Goal: Find specific page/section: Find specific page/section

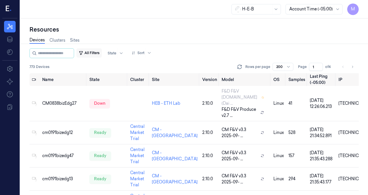
click at [94, 54] on button "All Filters" at bounding box center [88, 52] width 25 height 9
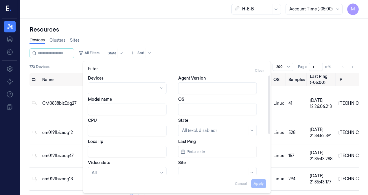
scroll to position [1, 0]
click at [226, 174] on div at bounding box center [214, 172] width 65 height 6
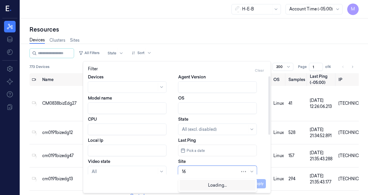
type input "168"
click at [220, 185] on div "HEB 168 - [GEOGRAPHIC_DATA] 03" at bounding box center [217, 185] width 70 height 6
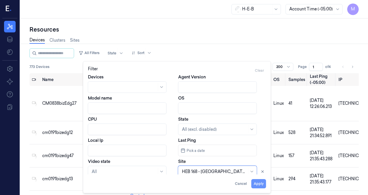
click at [260, 184] on button "Apply" at bounding box center [259, 183] width 15 height 9
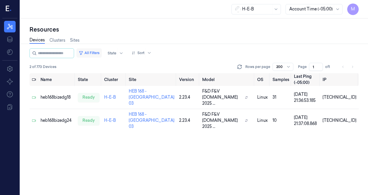
click at [92, 52] on button "All Filters" at bounding box center [88, 52] width 25 height 9
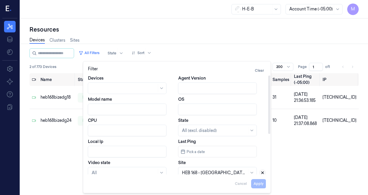
click at [264, 173] on icon at bounding box center [263, 173] width 4 height 4
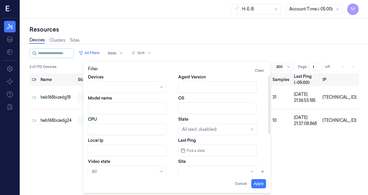
click at [207, 173] on div at bounding box center [214, 172] width 65 height 6
type input "231"
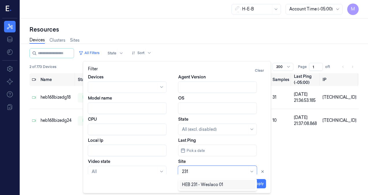
click at [198, 186] on div "HEB 231 - Weslaco 01" at bounding box center [202, 185] width 41 height 6
click at [255, 184] on button "Apply" at bounding box center [259, 183] width 15 height 9
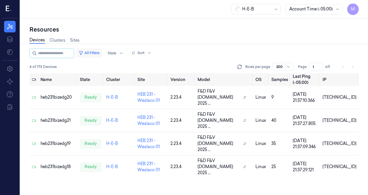
click at [96, 52] on button "All Filters" at bounding box center [88, 52] width 25 height 9
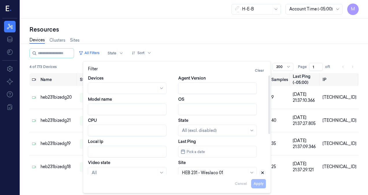
click at [264, 172] on icon at bounding box center [263, 173] width 2 height 2
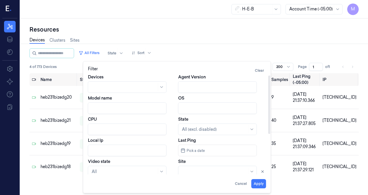
click at [193, 171] on div at bounding box center [214, 172] width 65 height 6
type input "263"
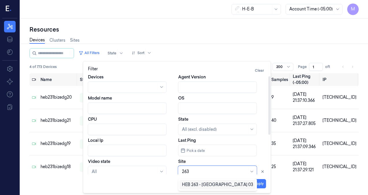
click at [196, 188] on div "HEB 263 - [GEOGRAPHIC_DATA] 03" at bounding box center [217, 185] width 71 height 6
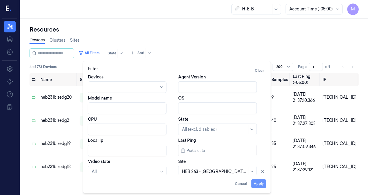
click at [256, 186] on button "Apply" at bounding box center [259, 183] width 15 height 9
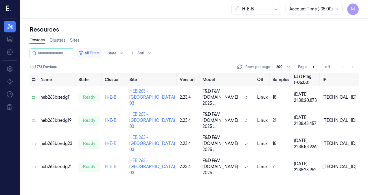
click at [94, 53] on button "All Filters" at bounding box center [88, 52] width 25 height 9
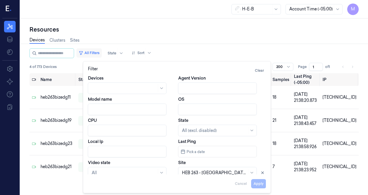
click at [94, 53] on button "All Filters" at bounding box center [88, 52] width 25 height 9
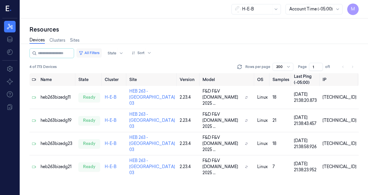
click at [94, 53] on button "All Filters" at bounding box center [88, 52] width 25 height 9
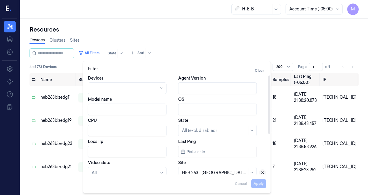
click at [264, 173] on icon at bounding box center [263, 173] width 4 height 4
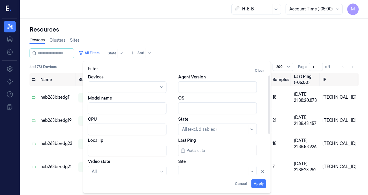
click at [216, 170] on div at bounding box center [214, 172] width 65 height 6
type input "383"
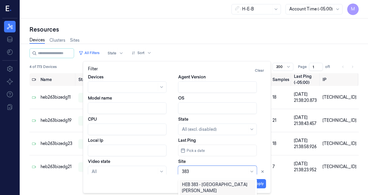
click at [219, 182] on div "HEB 383 - [GEOGRAPHIC_DATA][PERSON_NAME]" at bounding box center [217, 188] width 71 height 12
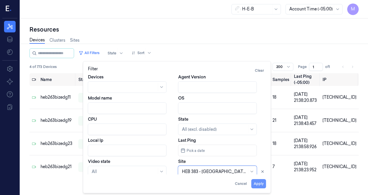
click at [259, 184] on button "Apply" at bounding box center [259, 183] width 15 height 9
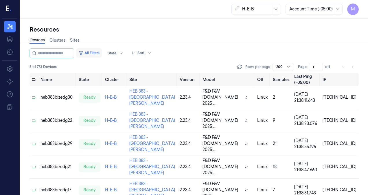
click at [99, 52] on button "All Filters" at bounding box center [88, 52] width 25 height 9
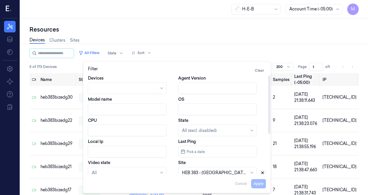
click at [263, 172] on icon at bounding box center [263, 173] width 2 height 2
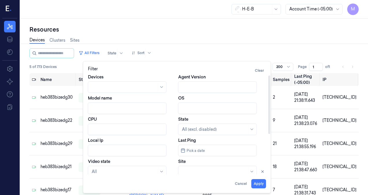
click at [211, 171] on div at bounding box center [214, 172] width 65 height 6
type input "413"
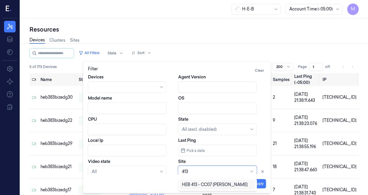
click at [209, 184] on div "HEB 413 - CC07 [PERSON_NAME]" at bounding box center [215, 185] width 66 height 6
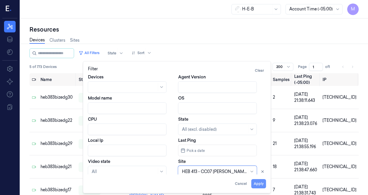
click at [259, 184] on button "Apply" at bounding box center [259, 183] width 15 height 9
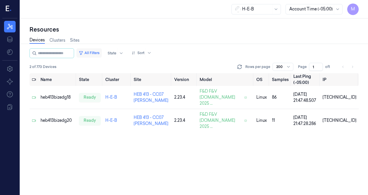
click at [101, 54] on button "All Filters" at bounding box center [88, 52] width 25 height 9
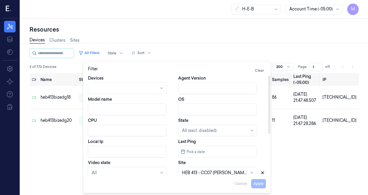
click at [264, 170] on button at bounding box center [262, 172] width 7 height 7
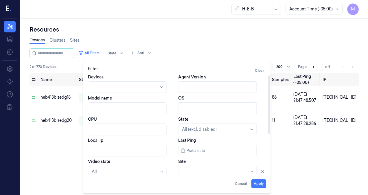
click at [206, 173] on div at bounding box center [214, 172] width 65 height 6
type input "485"
click at [203, 186] on div "HEB 485 - Weslaco 02" at bounding box center [203, 185] width 43 height 6
click at [259, 184] on button "Apply" at bounding box center [259, 183] width 15 height 9
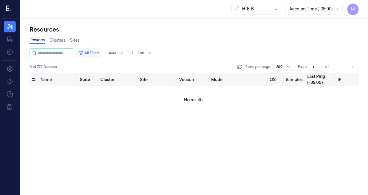
click at [101, 52] on button "All Filters" at bounding box center [88, 52] width 25 height 9
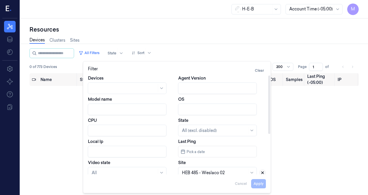
click at [262, 171] on icon at bounding box center [263, 173] width 4 height 4
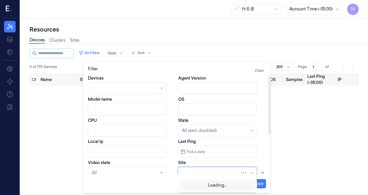
scroll to position [1, 0]
click at [206, 171] on div at bounding box center [211, 172] width 58 height 6
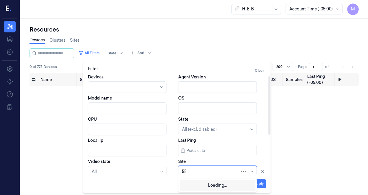
type input "554"
click at [221, 185] on div "HEB 554 - Victoria 02" at bounding box center [202, 185] width 41 height 6
click at [260, 184] on button "Apply" at bounding box center [259, 183] width 15 height 9
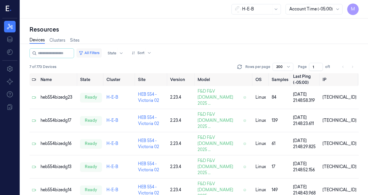
click at [102, 54] on button "All Filters" at bounding box center [88, 52] width 25 height 9
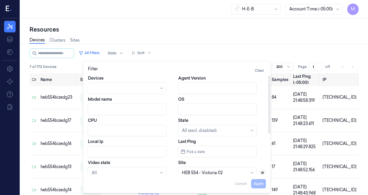
click at [262, 173] on icon at bounding box center [263, 173] width 2 height 2
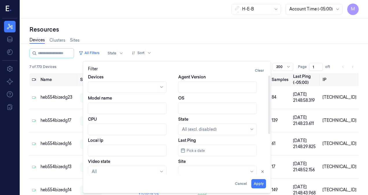
click at [224, 172] on div at bounding box center [214, 172] width 65 height 6
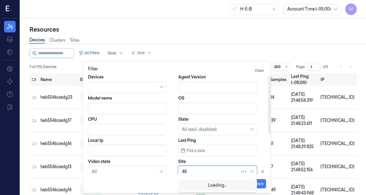
type input "485"
click at [207, 185] on div "HEB 485 - Weslaco 02" at bounding box center [203, 185] width 43 height 6
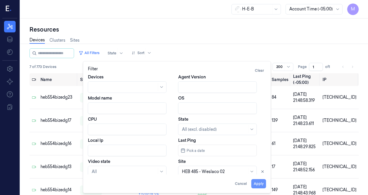
click at [259, 184] on button "Apply" at bounding box center [259, 183] width 15 height 9
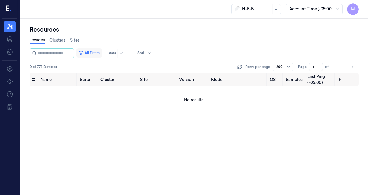
click at [96, 54] on button "All Filters" at bounding box center [88, 52] width 25 height 9
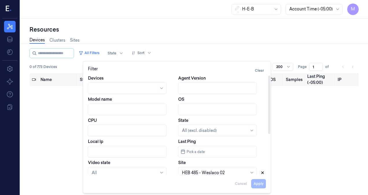
click at [264, 173] on icon at bounding box center [263, 173] width 4 height 4
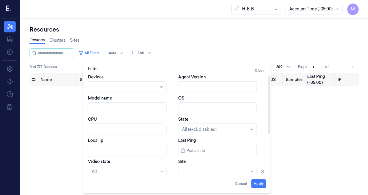
click at [227, 170] on div at bounding box center [214, 172] width 65 height 6
type input "736"
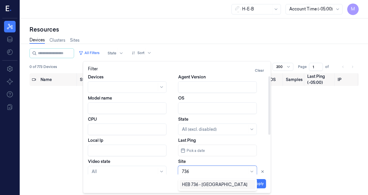
click at [211, 182] on div "HEB 736 - [GEOGRAPHIC_DATA]" at bounding box center [214, 185] width 65 height 6
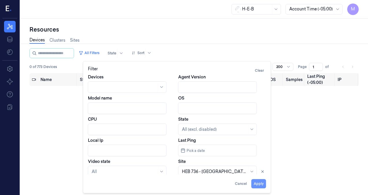
click at [264, 184] on button "Apply" at bounding box center [259, 183] width 15 height 9
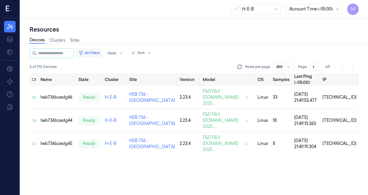
click at [97, 52] on button "All Filters" at bounding box center [88, 52] width 25 height 9
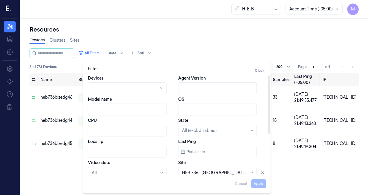
drag, startPoint x: 261, startPoint y: 172, endPoint x: 250, endPoint y: 174, distance: 11.4
click at [261, 172] on icon at bounding box center [263, 173] width 4 height 4
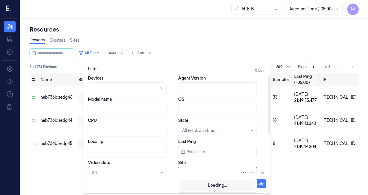
scroll to position [1, 0]
click at [215, 173] on div at bounding box center [211, 172] width 58 height 6
type input "292"
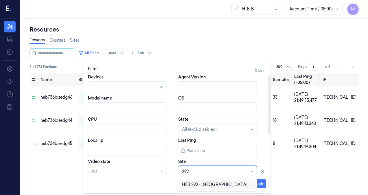
click at [216, 186] on div "HEB 292 - [GEOGRAPHIC_DATA]" at bounding box center [214, 185] width 65 height 6
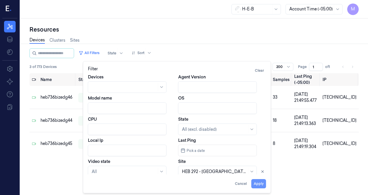
click at [261, 182] on button "Apply" at bounding box center [259, 183] width 15 height 9
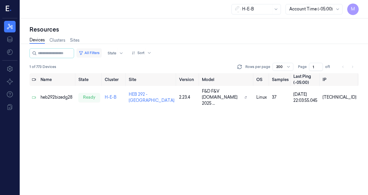
click at [102, 50] on button "All Filters" at bounding box center [88, 52] width 25 height 9
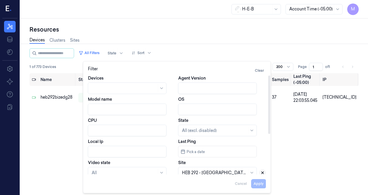
click at [264, 172] on icon at bounding box center [263, 173] width 4 height 4
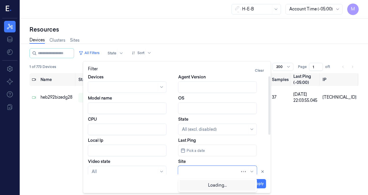
click at [232, 174] on div at bounding box center [211, 172] width 58 height 6
type input "497"
click at [224, 183] on div "HEB 497 - H39 [PERSON_NAME]" at bounding box center [217, 185] width 71 height 6
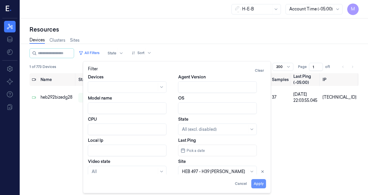
click at [258, 187] on button "Apply" at bounding box center [259, 183] width 15 height 9
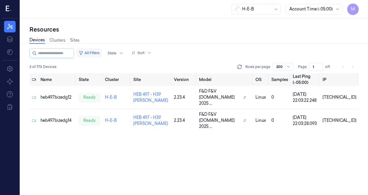
click at [101, 53] on button "All Filters" at bounding box center [88, 52] width 25 height 9
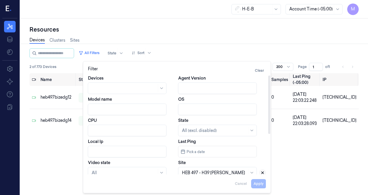
click at [263, 171] on button at bounding box center [262, 172] width 7 height 7
click at [228, 171] on div at bounding box center [214, 173] width 65 height 6
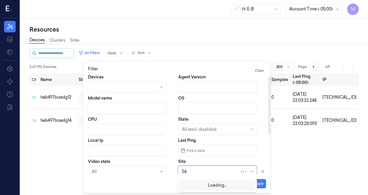
type input "562"
click at [240, 187] on div "HEB 562 - [GEOGRAPHIC_DATA]" at bounding box center [217, 185] width 71 height 6
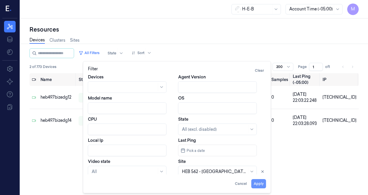
click at [266, 184] on div "Filter Clear Devices Agent Version Model name OS CPU State All (excl. disabled)…" at bounding box center [177, 127] width 188 height 132
click at [262, 184] on button "Apply" at bounding box center [259, 183] width 15 height 9
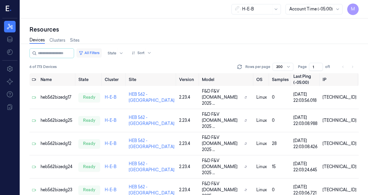
click at [92, 54] on button "All Filters" at bounding box center [88, 52] width 25 height 9
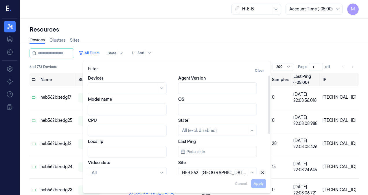
click at [262, 170] on button at bounding box center [262, 172] width 7 height 7
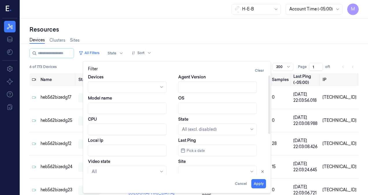
click at [222, 173] on div at bounding box center [214, 172] width 65 height 6
type input "596"
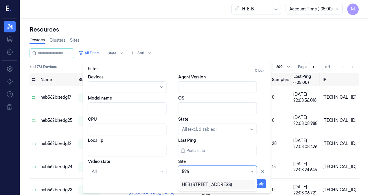
click at [225, 184] on div "HEB [STREET_ADDRESS]" at bounding box center [207, 185] width 50 height 6
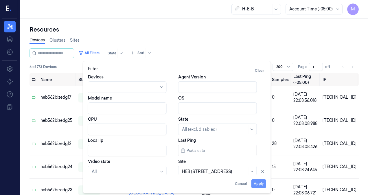
click at [265, 184] on button "Apply" at bounding box center [259, 183] width 15 height 9
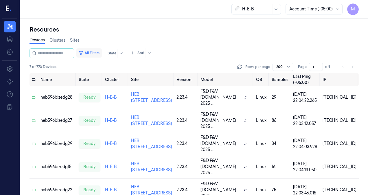
click at [96, 52] on button "All Filters" at bounding box center [88, 52] width 25 height 9
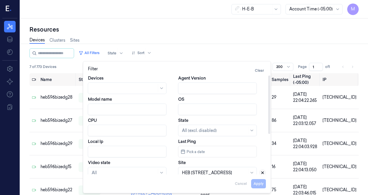
click at [264, 172] on icon at bounding box center [263, 173] width 2 height 2
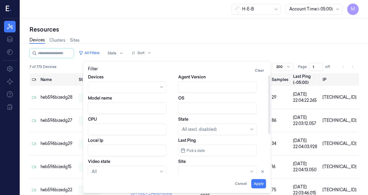
click at [213, 172] on div at bounding box center [214, 172] width 65 height 6
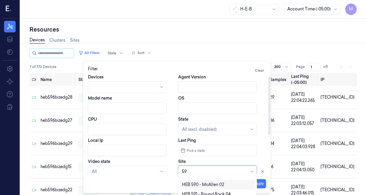
type input "596"
click at [231, 187] on div "HEB [STREET_ADDRESS]" at bounding box center [207, 185] width 50 height 6
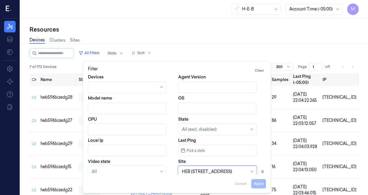
click at [257, 181] on div "Apply Cancel" at bounding box center [177, 182] width 178 height 14
click at [223, 179] on div "Apply Cancel" at bounding box center [177, 182] width 178 height 14
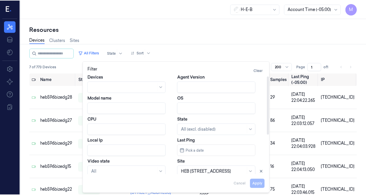
scroll to position [73, 0]
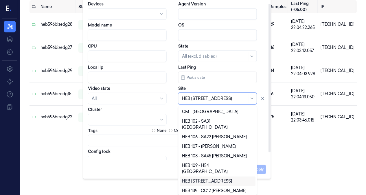
click at [207, 122] on body "M Resources Data Settings About Support Documentation H-E-B Account Time (-05:0…" at bounding box center [183, 24] width 366 height 195
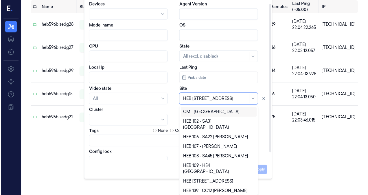
scroll to position [0, 0]
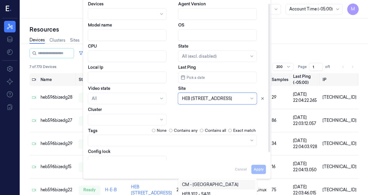
click at [211, 99] on div "Devices Agent Version Model name OS CPU State All (excl. disabled) Local Ip Las…" at bounding box center [177, 84] width 178 height 167
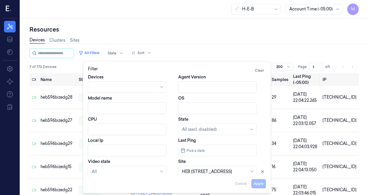
click at [260, 183] on div "Apply Cancel" at bounding box center [177, 182] width 178 height 14
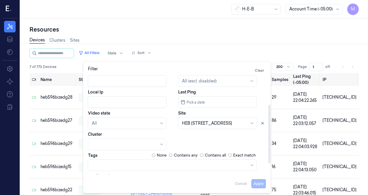
drag, startPoint x: 269, startPoint y: 116, endPoint x: 270, endPoint y: 129, distance: 13.3
click at [269, 143] on div at bounding box center [270, 134] width 2 height 59
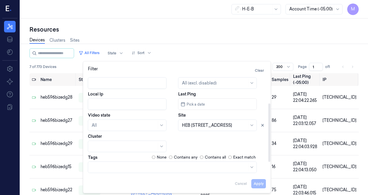
click at [301, 52] on div "All Filters State Sort" at bounding box center [195, 53] width 330 height 10
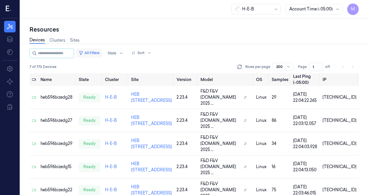
click at [100, 52] on button "All Filters" at bounding box center [88, 52] width 25 height 9
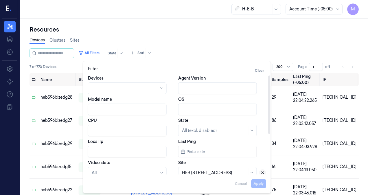
click at [262, 174] on icon at bounding box center [263, 173] width 4 height 4
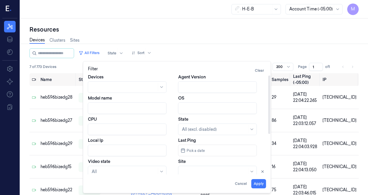
click at [235, 174] on div at bounding box center [214, 172] width 65 height 6
type input "675"
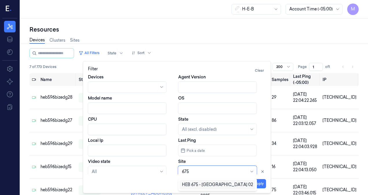
click at [241, 185] on div "HEB 675 - [GEOGRAPHIC_DATA] 02" at bounding box center [217, 185] width 71 height 6
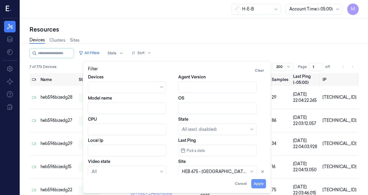
click at [262, 184] on button "Apply" at bounding box center [259, 183] width 15 height 9
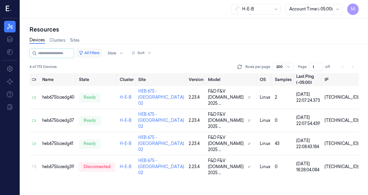
click at [101, 57] on button "All Filters" at bounding box center [88, 52] width 25 height 9
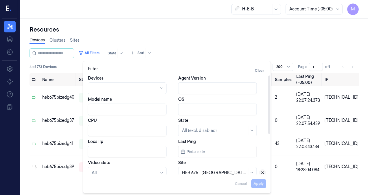
click at [261, 173] on icon at bounding box center [263, 173] width 4 height 4
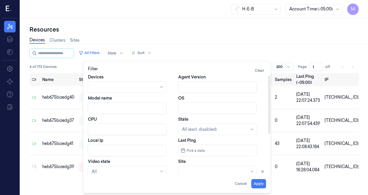
click at [207, 172] on div at bounding box center [214, 172] width 65 height 6
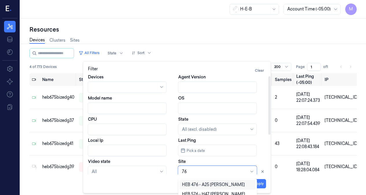
type input "7"
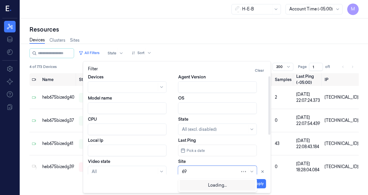
type input "697"
click at [198, 185] on div "HEB 697 - League City" at bounding box center [203, 185] width 43 height 6
click at [264, 186] on button "Apply" at bounding box center [259, 183] width 15 height 9
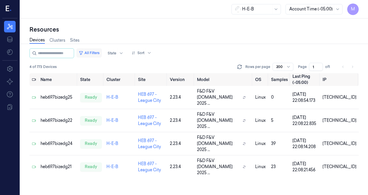
click at [99, 52] on button "All Filters" at bounding box center [88, 52] width 25 height 9
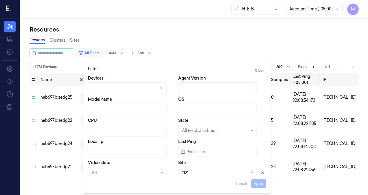
click at [99, 52] on button "All Filters" at bounding box center [88, 52] width 25 height 9
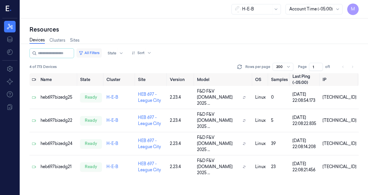
click at [100, 53] on button "All Filters" at bounding box center [88, 52] width 25 height 9
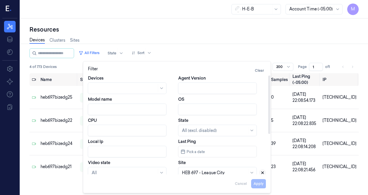
click at [262, 173] on icon at bounding box center [263, 173] width 2 height 2
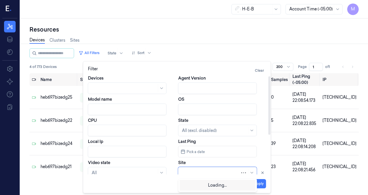
scroll to position [1, 0]
click at [202, 169] on div at bounding box center [217, 172] width 79 height 12
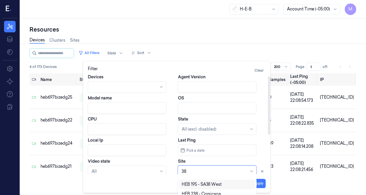
type input "385"
click at [226, 186] on div "HEB 385 - SA08 [PERSON_NAME]" at bounding box center [215, 185] width 66 height 6
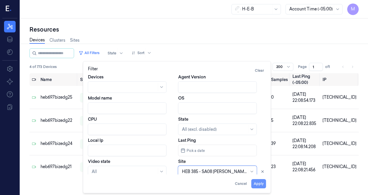
click at [263, 186] on button "Apply" at bounding box center [259, 183] width 15 height 9
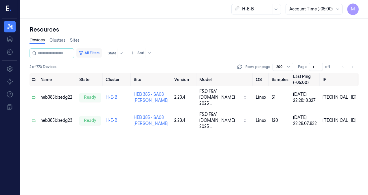
click at [91, 54] on button "All Filters" at bounding box center [88, 52] width 25 height 9
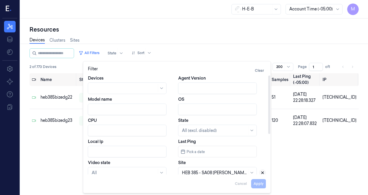
click at [264, 171] on button at bounding box center [262, 172] width 7 height 7
click at [224, 176] on div "Apply Cancel" at bounding box center [177, 182] width 178 height 14
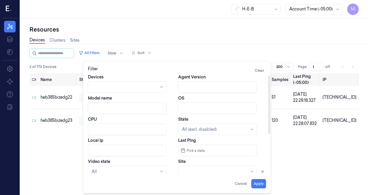
click at [222, 170] on div at bounding box center [214, 172] width 65 height 8
type input "736"
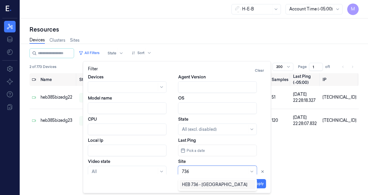
click at [222, 187] on div "HEB 736 - [GEOGRAPHIC_DATA]" at bounding box center [214, 185] width 65 height 6
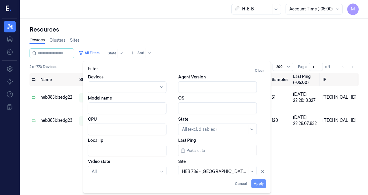
click at [263, 185] on button "Apply" at bounding box center [259, 183] width 15 height 9
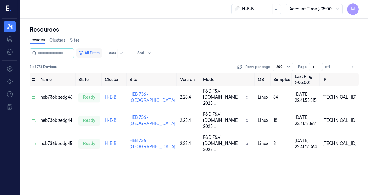
click at [97, 51] on button "All Filters" at bounding box center [88, 52] width 25 height 9
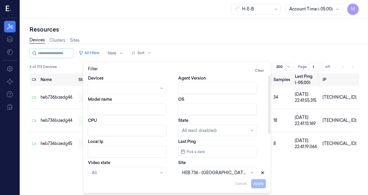
click at [264, 173] on icon at bounding box center [263, 173] width 4 height 4
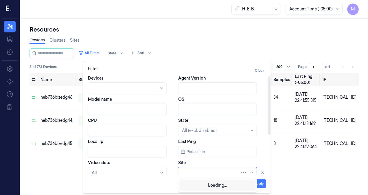
scroll to position [1, 0]
click at [216, 171] on div at bounding box center [211, 172] width 58 height 6
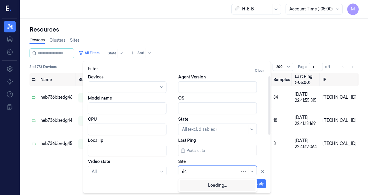
type input "641"
click at [193, 184] on div "HEB 641 - [PERSON_NAME]" at bounding box center [209, 185] width 54 height 6
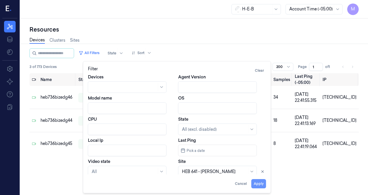
click at [259, 184] on button "Apply" at bounding box center [259, 183] width 15 height 9
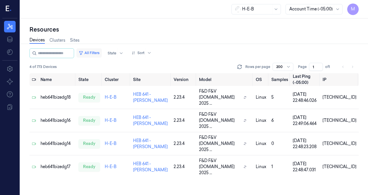
click at [100, 52] on button "All Filters" at bounding box center [88, 52] width 25 height 9
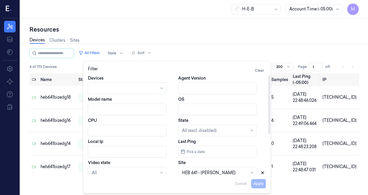
click at [265, 172] on icon at bounding box center [263, 173] width 4 height 4
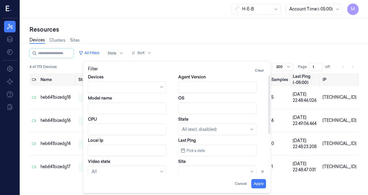
click at [218, 169] on div at bounding box center [217, 172] width 79 height 12
type input "693"
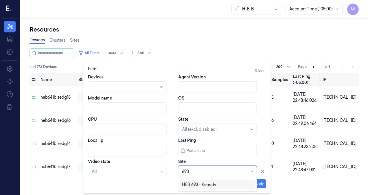
click at [226, 186] on div "HEB 693 - Kenedy" at bounding box center [217, 185] width 71 height 6
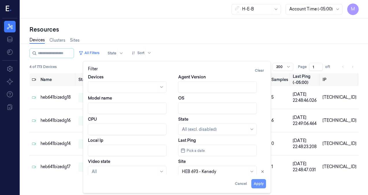
click at [259, 184] on button "Apply" at bounding box center [259, 183] width 15 height 9
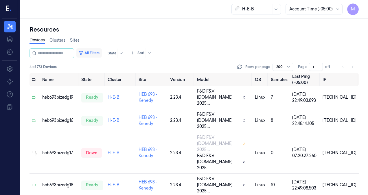
click at [100, 55] on button "All Filters" at bounding box center [88, 52] width 25 height 9
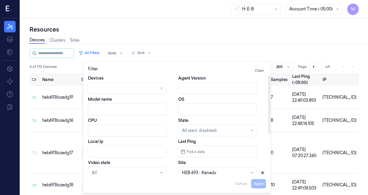
click at [263, 174] on icon at bounding box center [263, 173] width 4 height 4
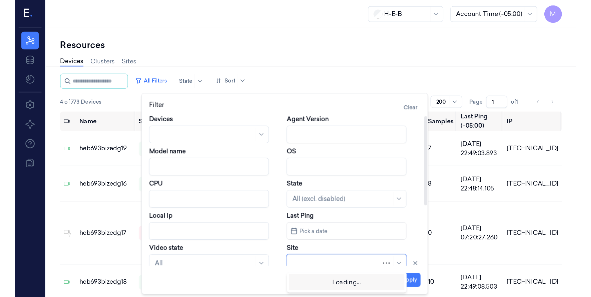
scroll to position [1, 0]
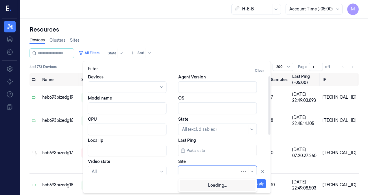
click at [218, 173] on div at bounding box center [211, 172] width 58 height 6
type input "712"
click at [223, 183] on div "HEB 712 - Cuero" at bounding box center [217, 185] width 71 height 6
click at [254, 181] on button "Apply" at bounding box center [259, 183] width 15 height 9
